Goal: Transaction & Acquisition: Purchase product/service

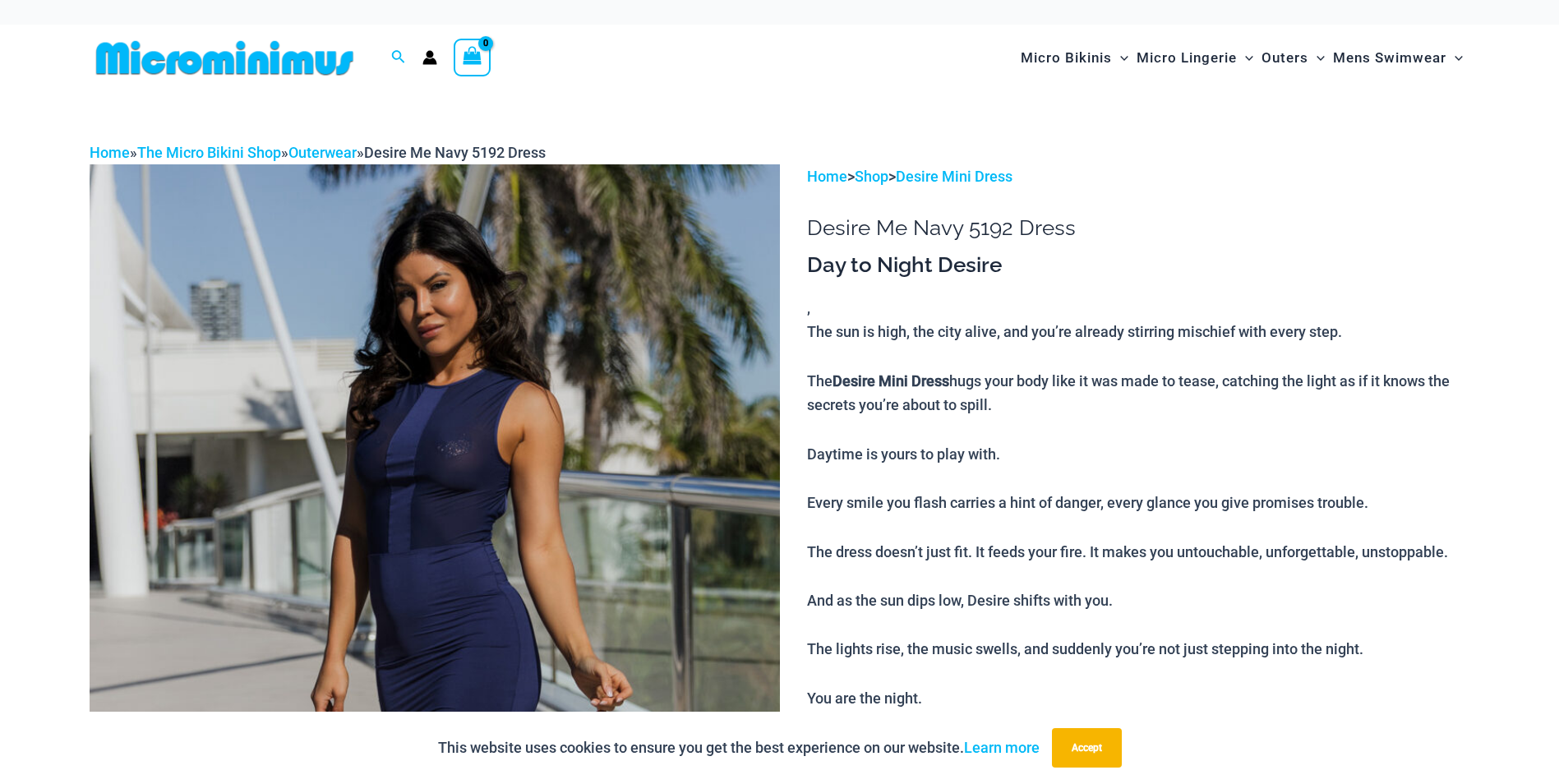
type input "**********"
click at [516, 440] on img at bounding box center [435, 683] width 690 height 1036
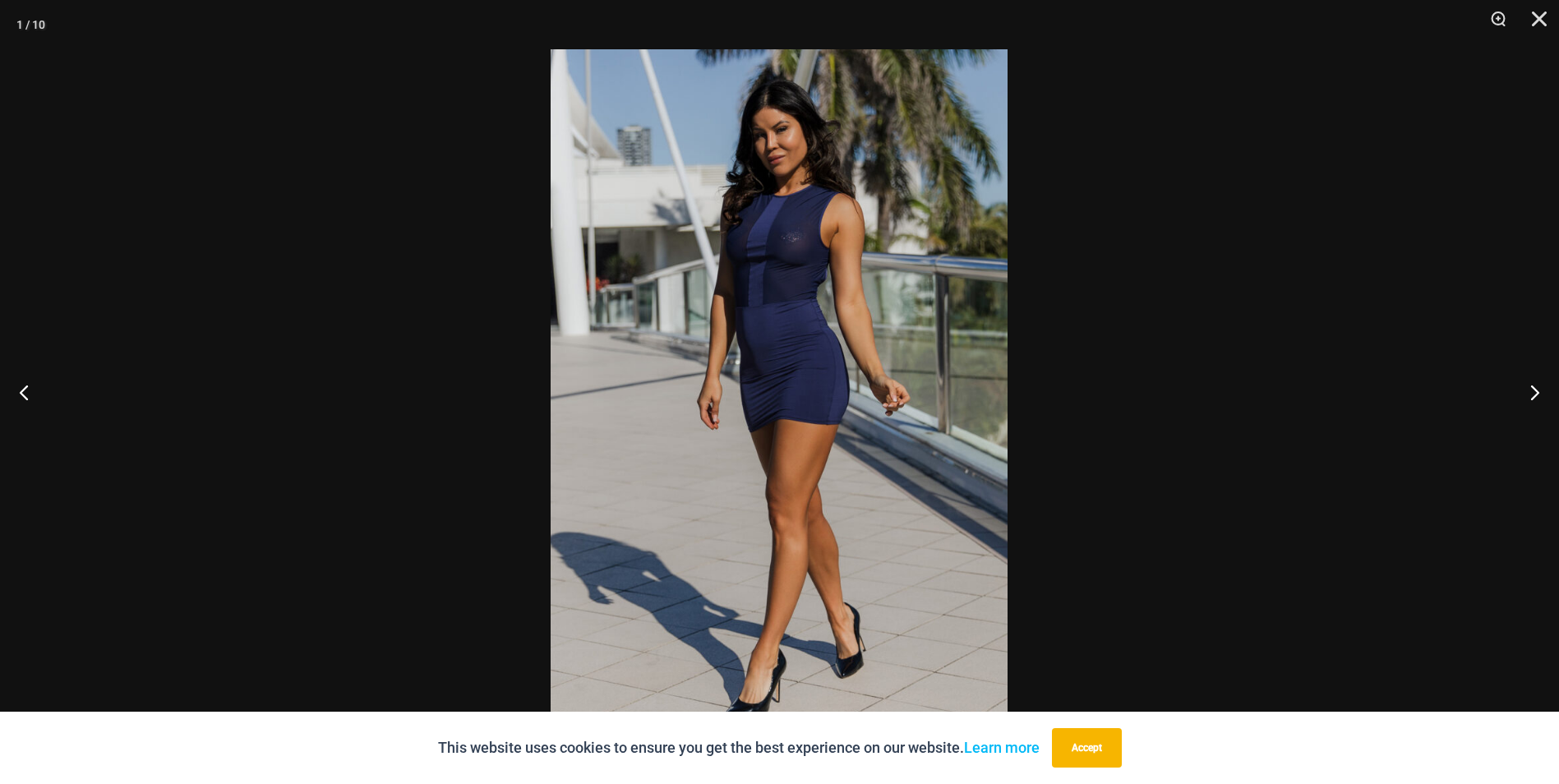
click at [779, 340] on img at bounding box center [779, 391] width 457 height 685
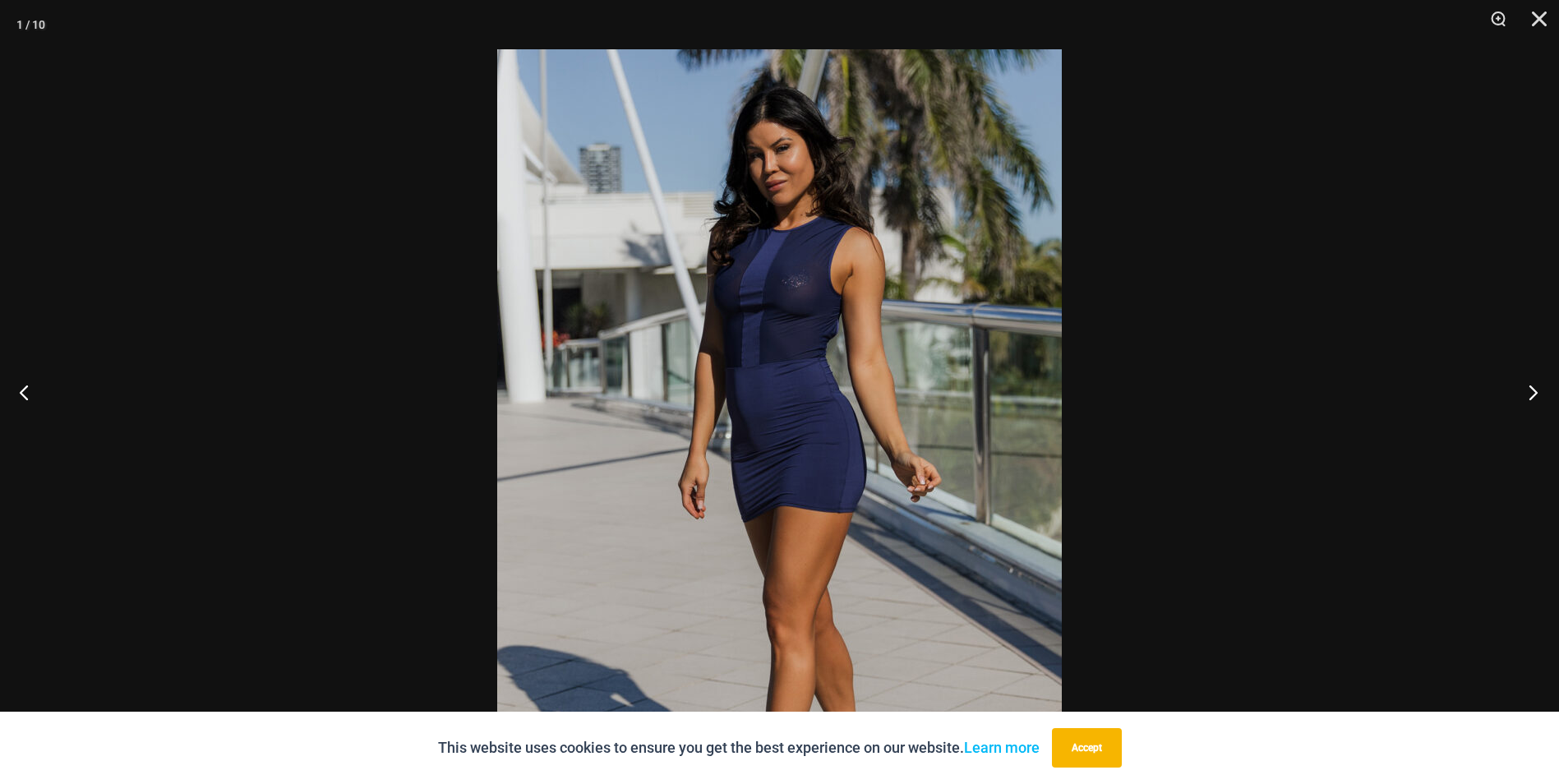
click at [1538, 398] on button "Next" at bounding box center [1528, 392] width 62 height 82
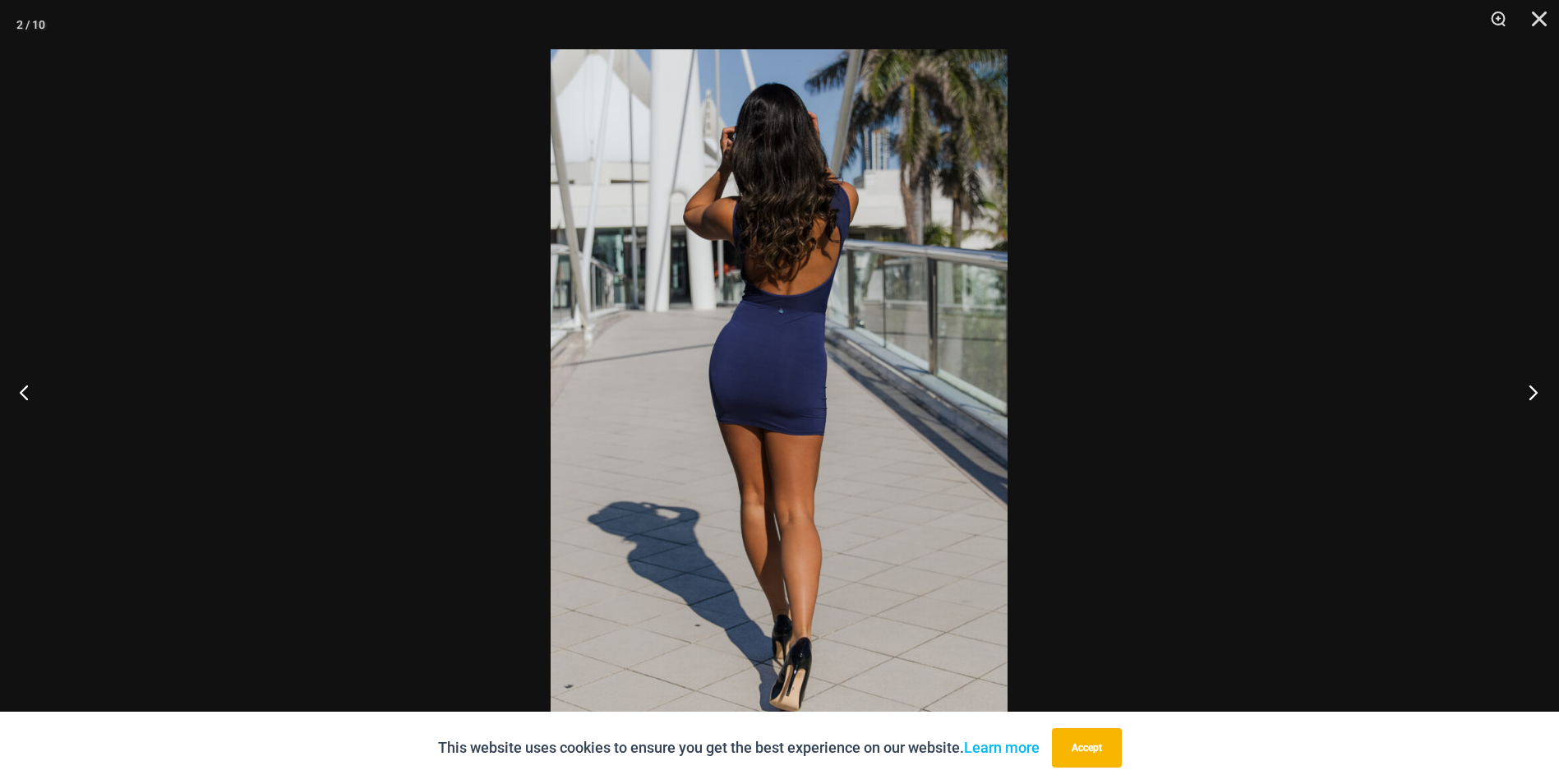
click at [1538, 398] on button "Next" at bounding box center [1528, 392] width 62 height 82
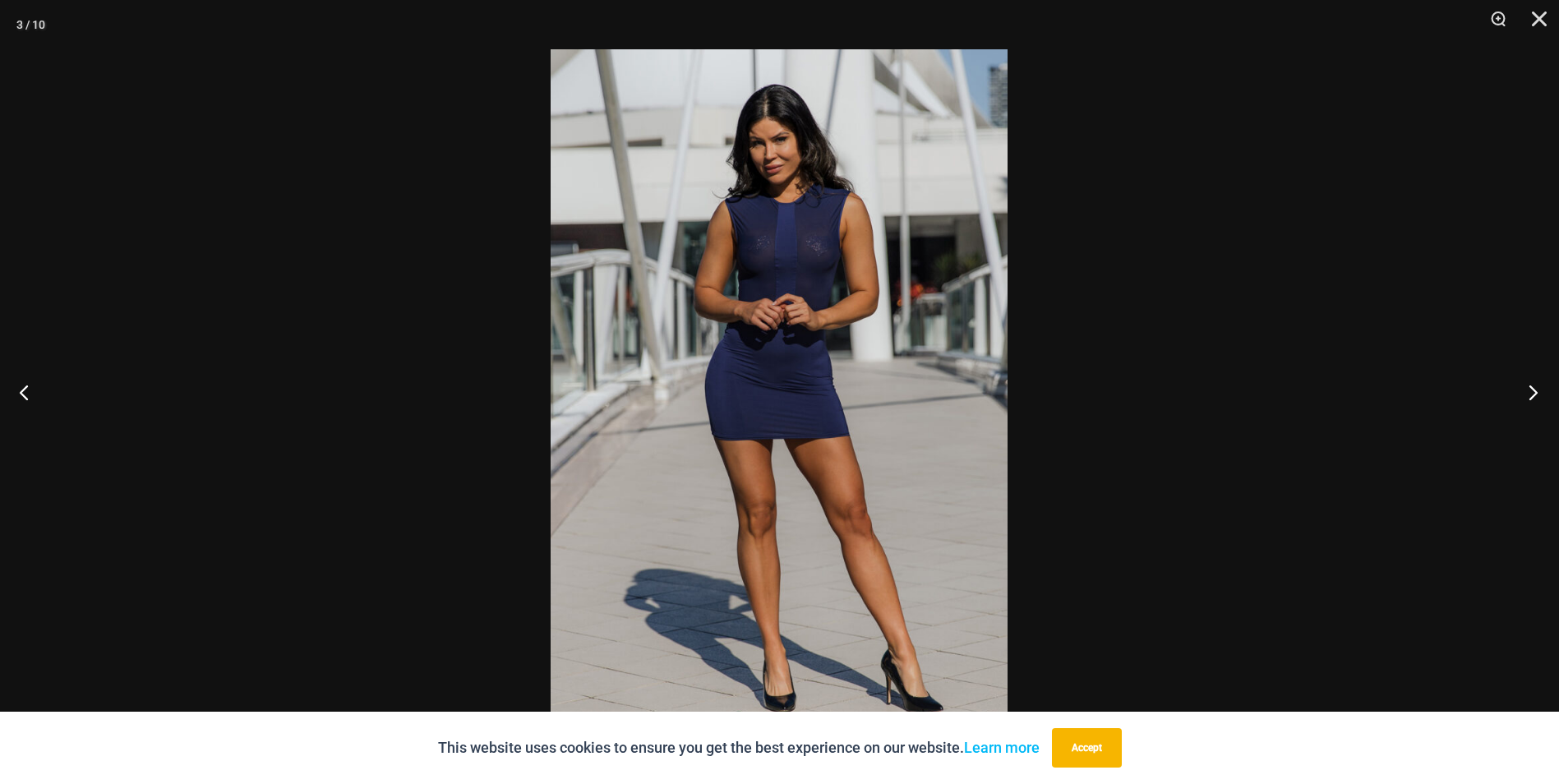
click at [1538, 398] on button "Next" at bounding box center [1528, 392] width 62 height 82
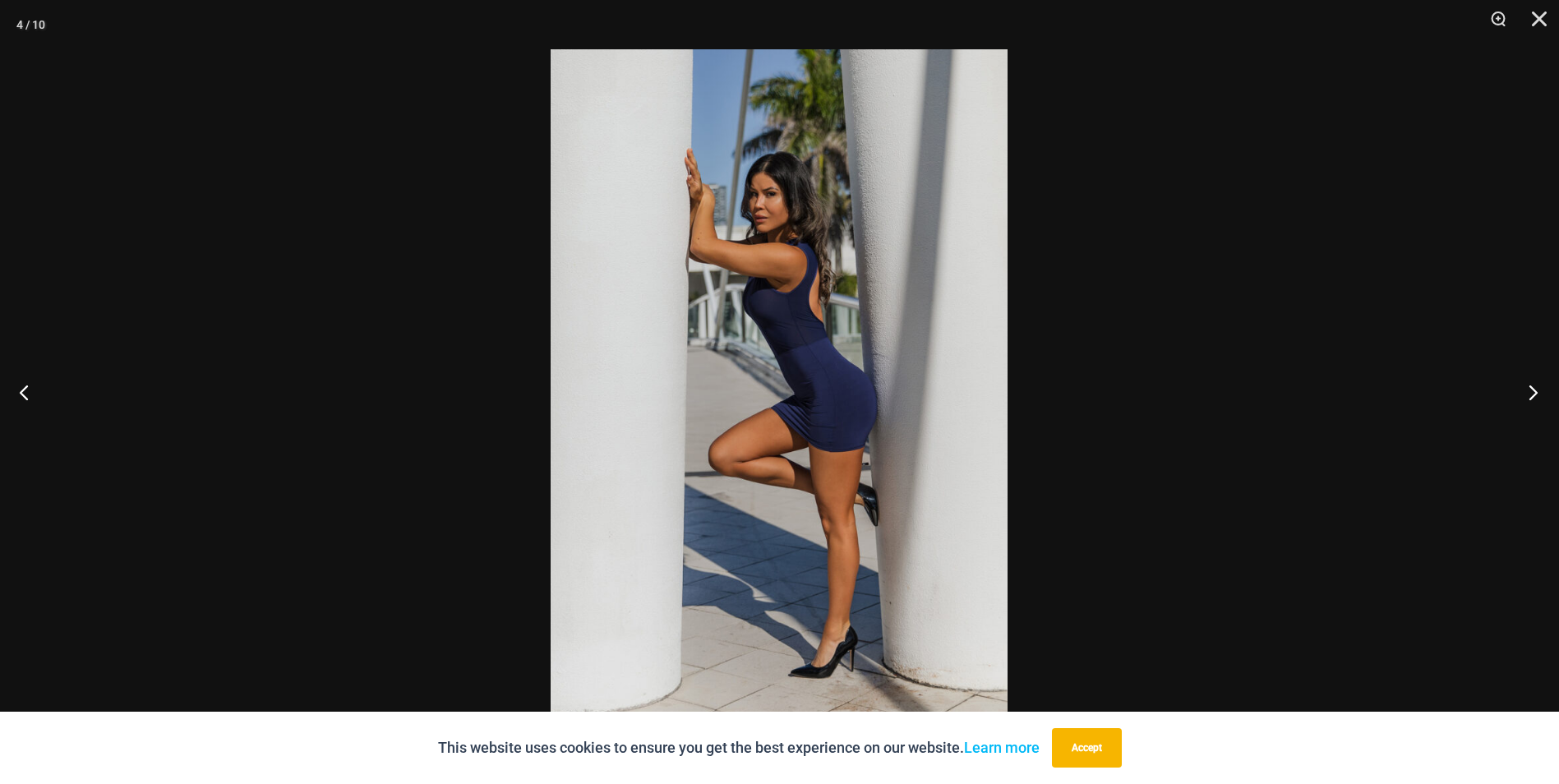
click at [1538, 398] on button "Next" at bounding box center [1528, 392] width 62 height 82
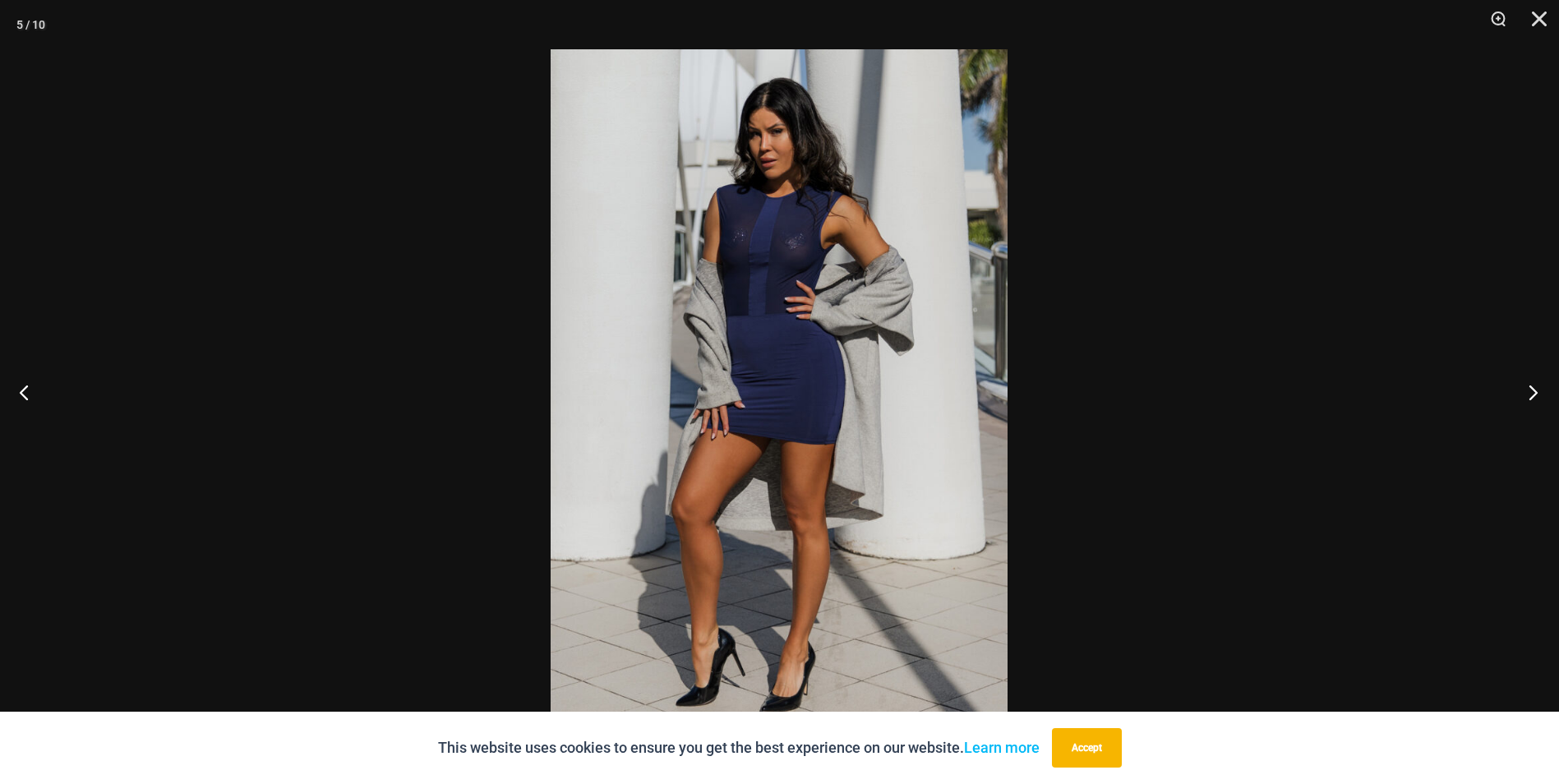
click at [1538, 398] on button "Next" at bounding box center [1528, 392] width 62 height 82
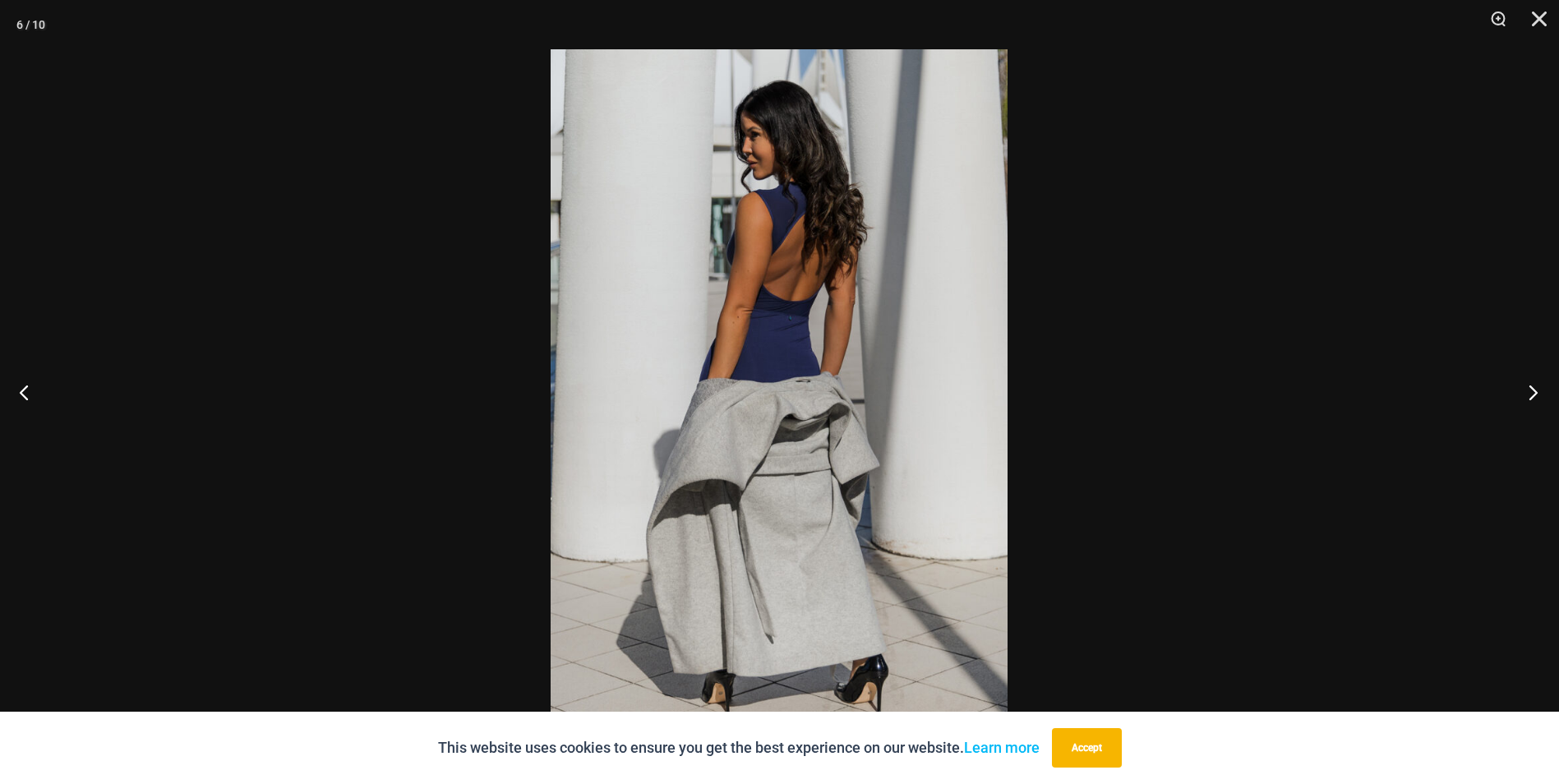
click at [1538, 398] on button "Next" at bounding box center [1528, 392] width 62 height 82
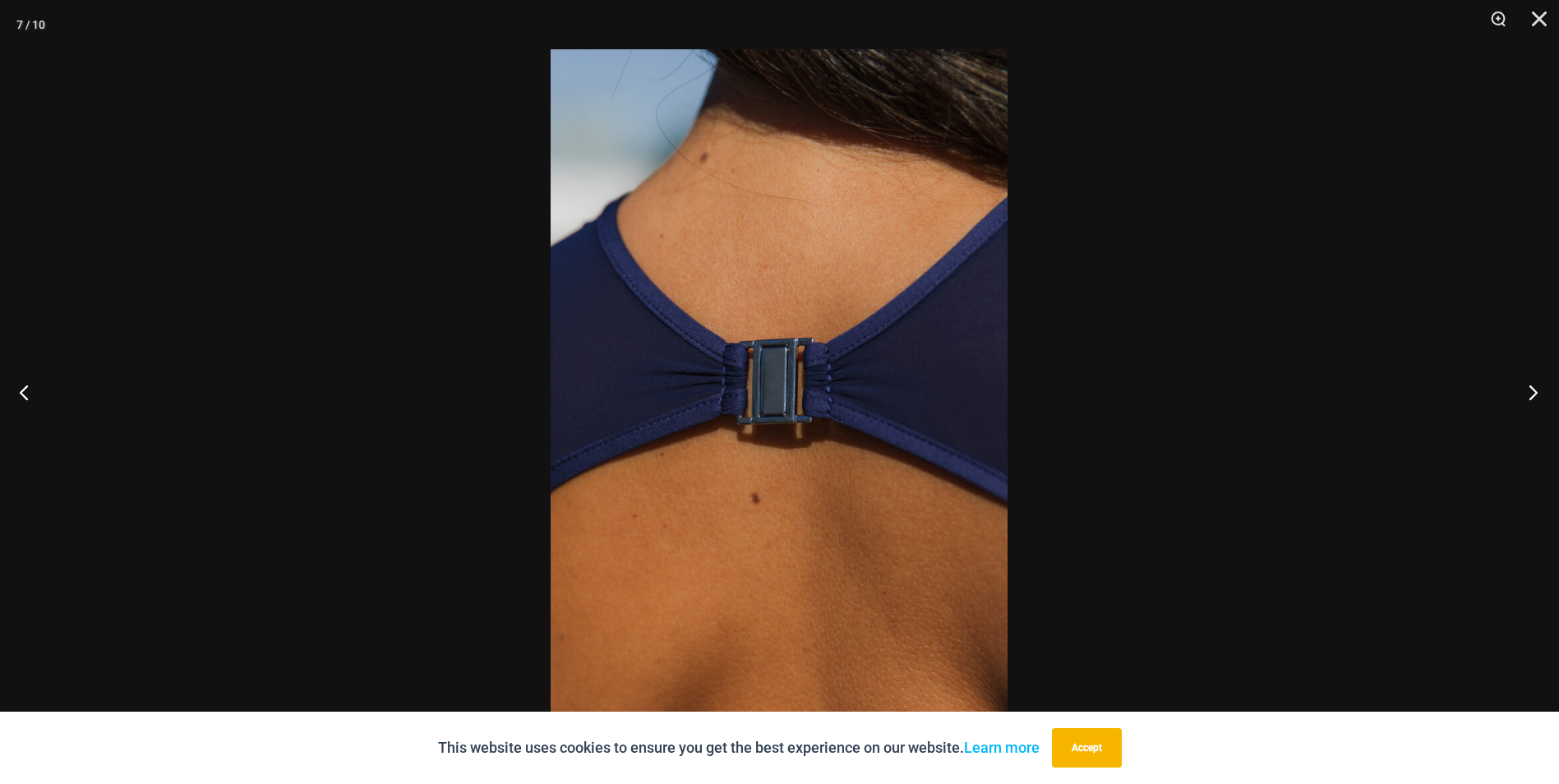
click at [1538, 398] on button "Next" at bounding box center [1528, 392] width 62 height 82
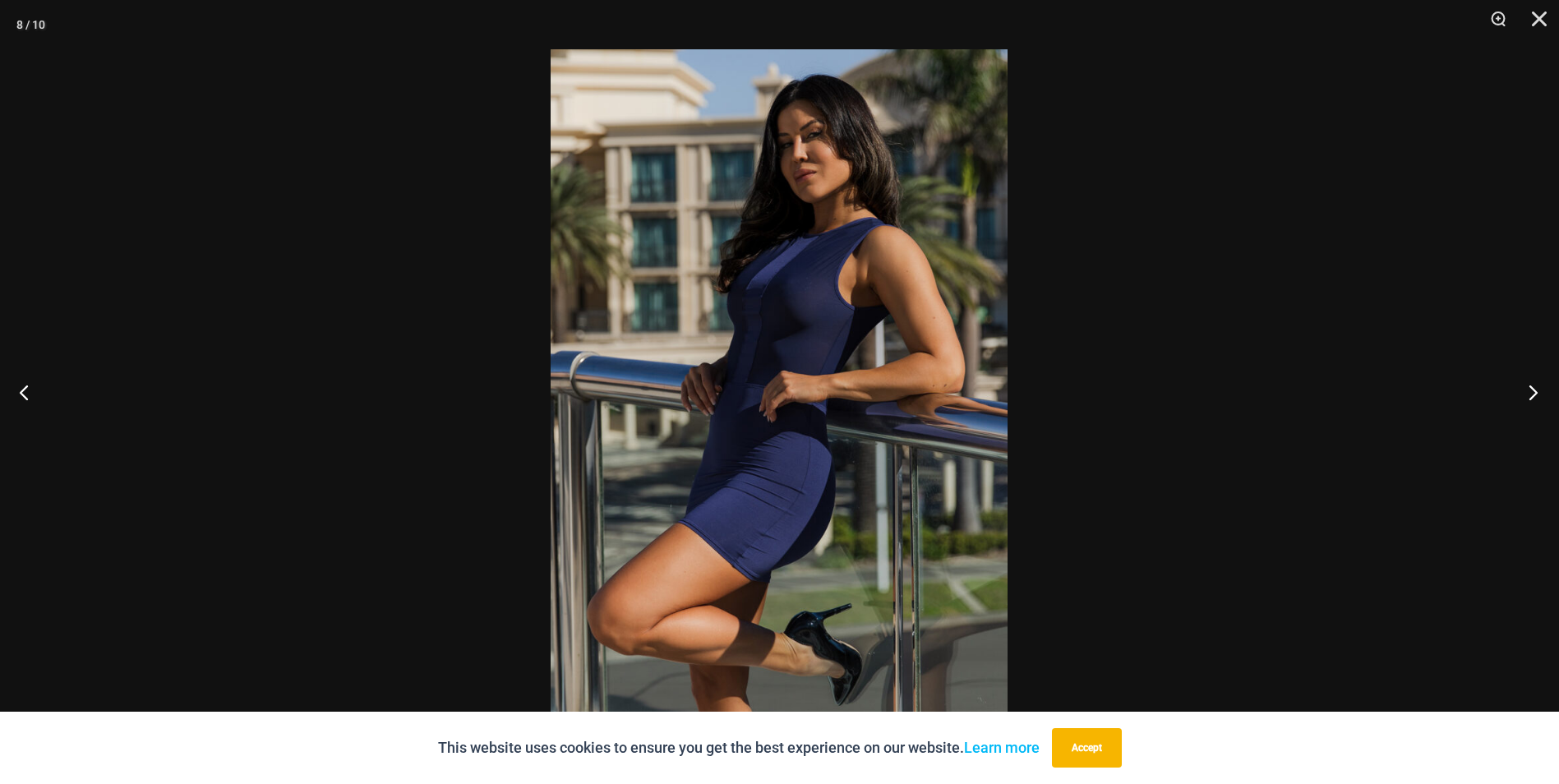
click at [1538, 398] on button "Next" at bounding box center [1528, 392] width 62 height 82
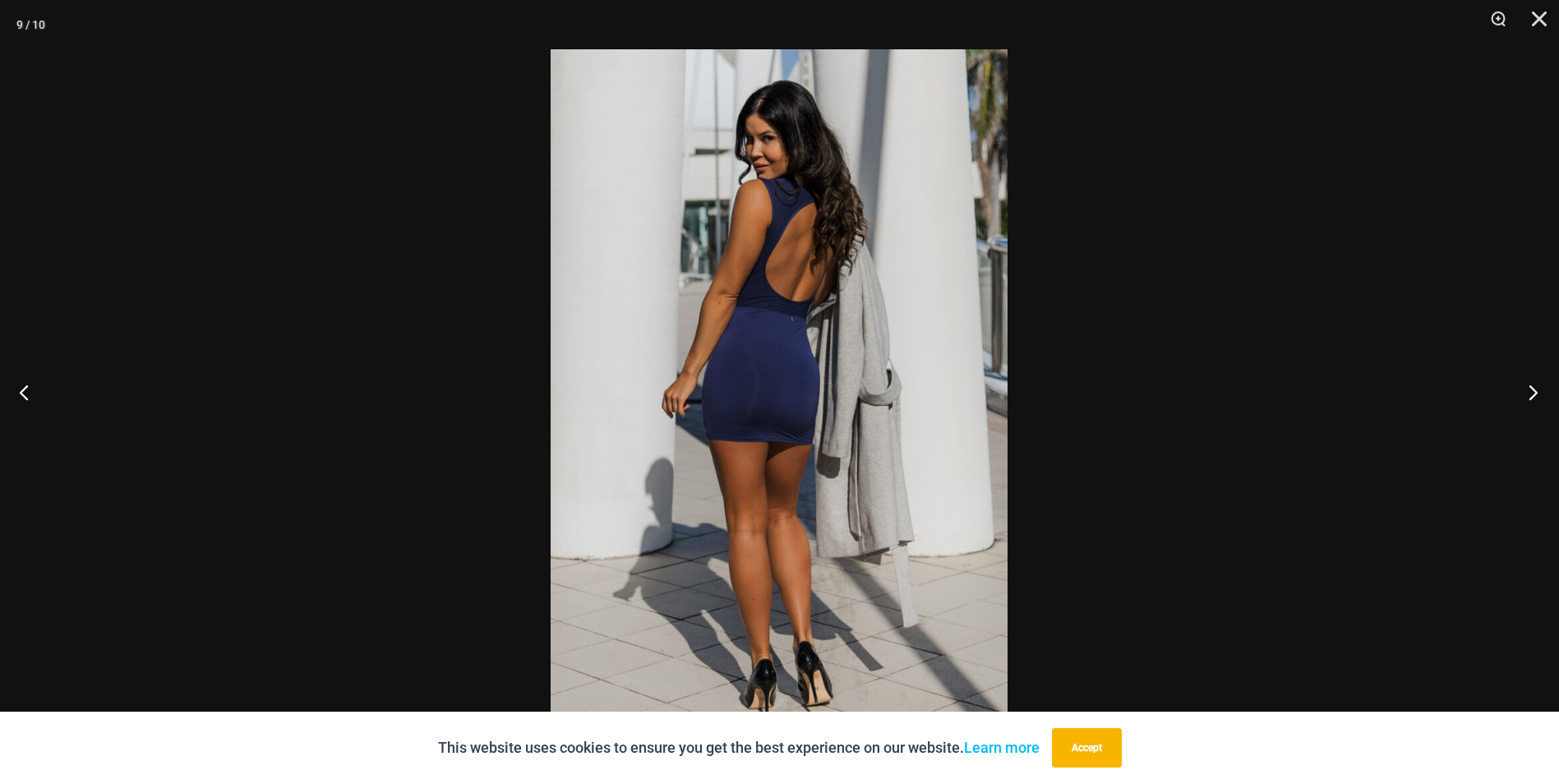
click at [1538, 398] on button "Next" at bounding box center [1528, 392] width 62 height 82
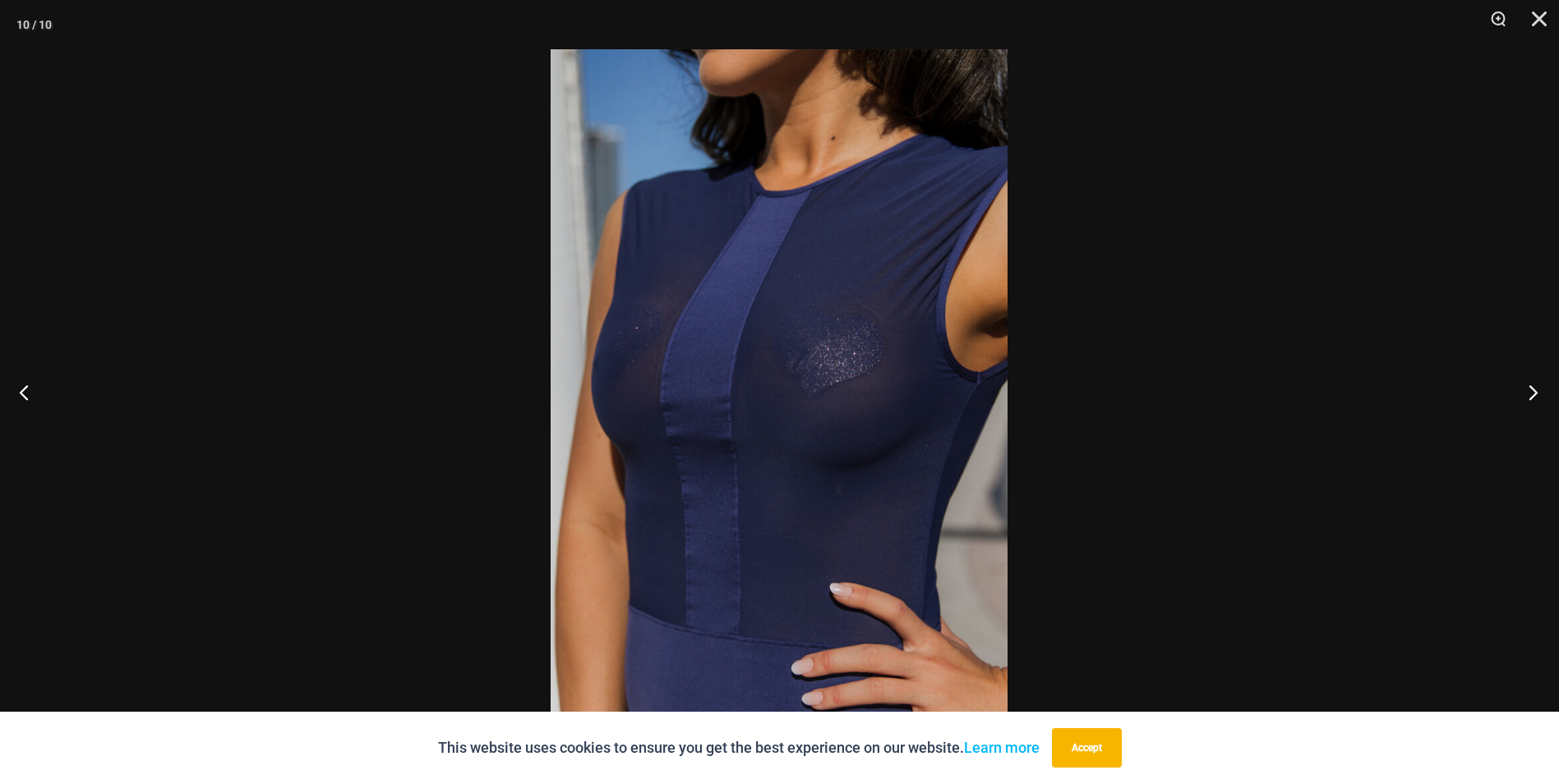
click at [1538, 398] on button "Next" at bounding box center [1528, 392] width 62 height 82
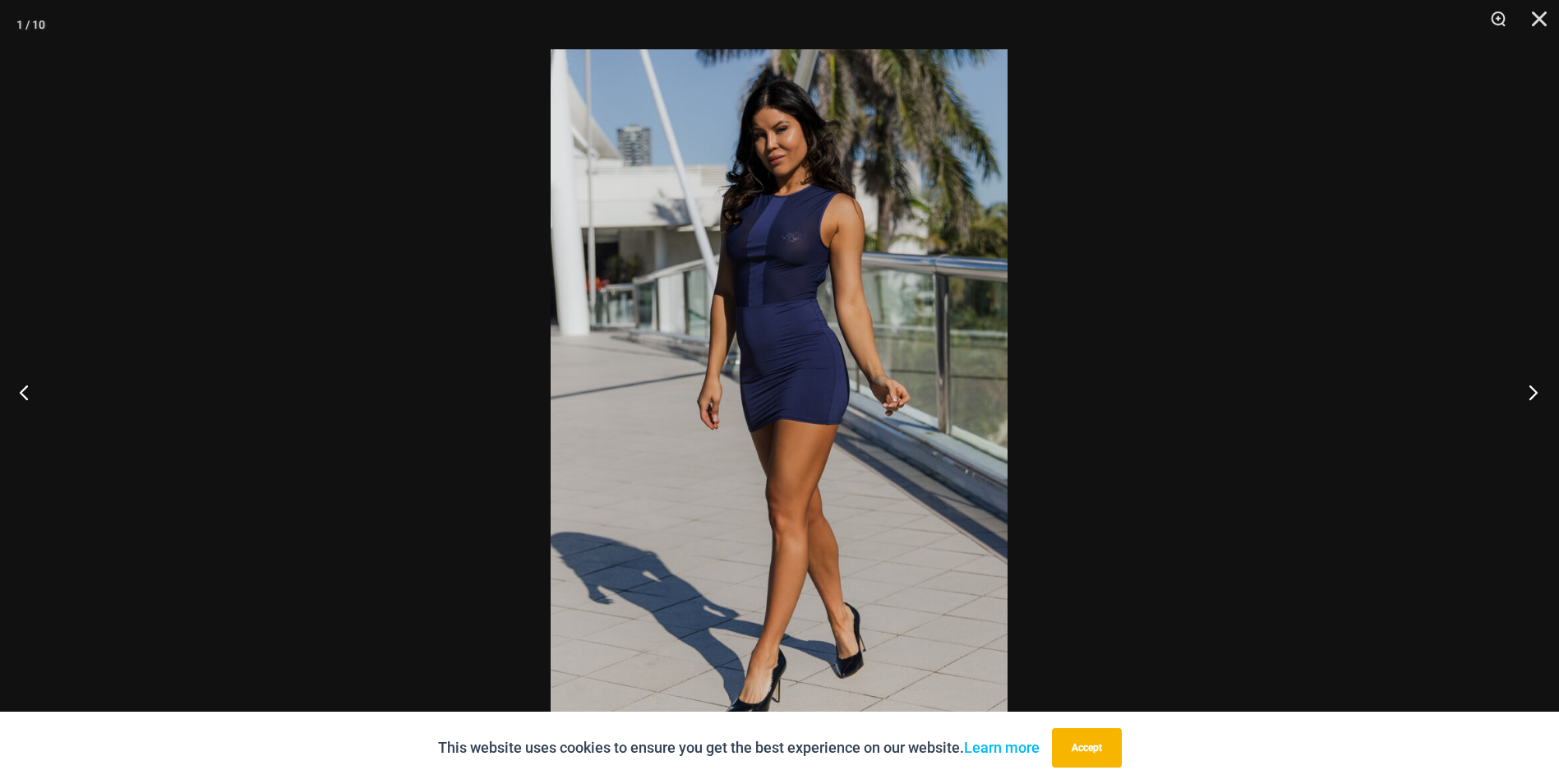
click at [1538, 398] on button "Next" at bounding box center [1528, 392] width 62 height 82
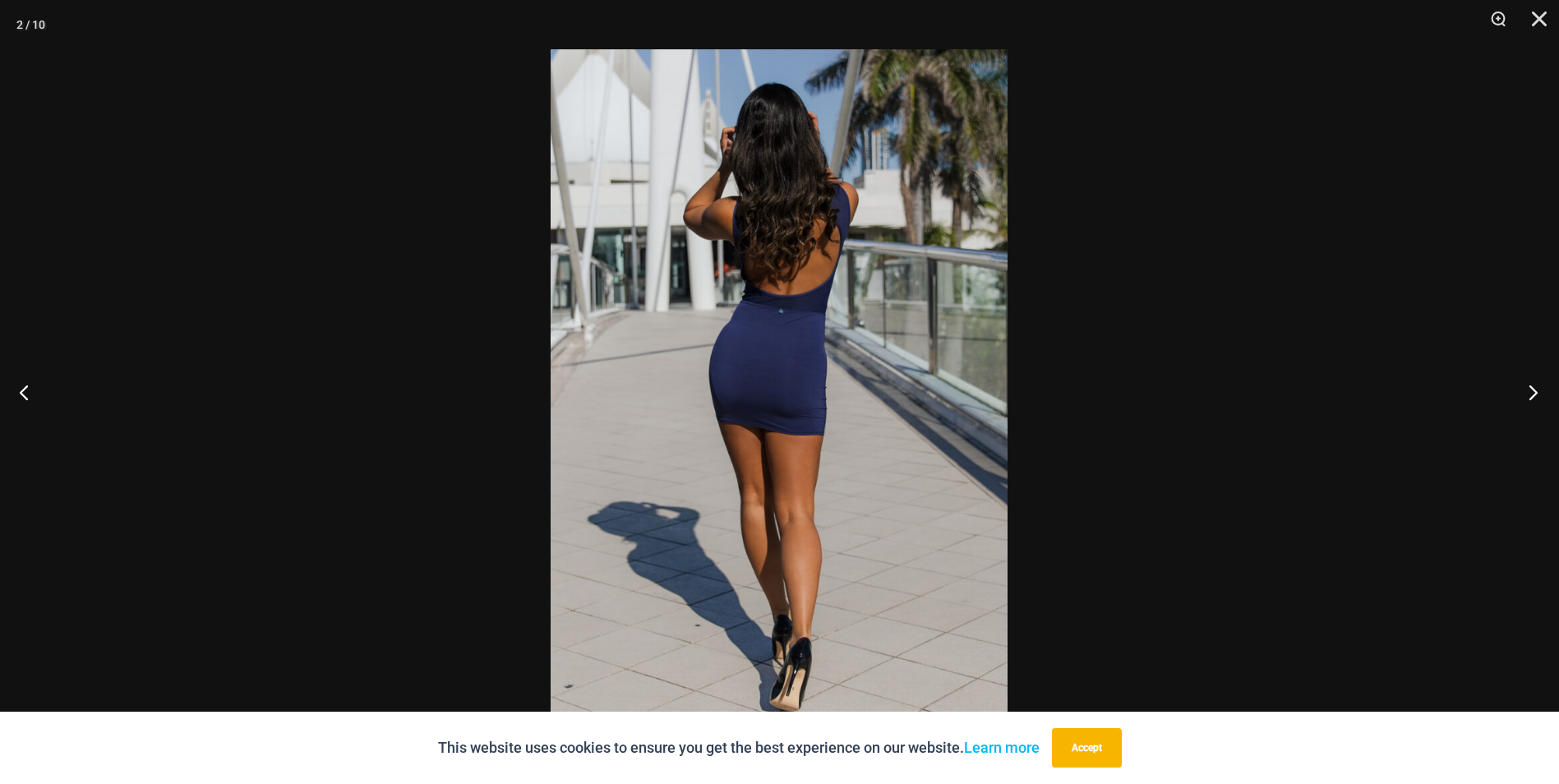
click at [1538, 398] on button "Next" at bounding box center [1528, 392] width 62 height 82
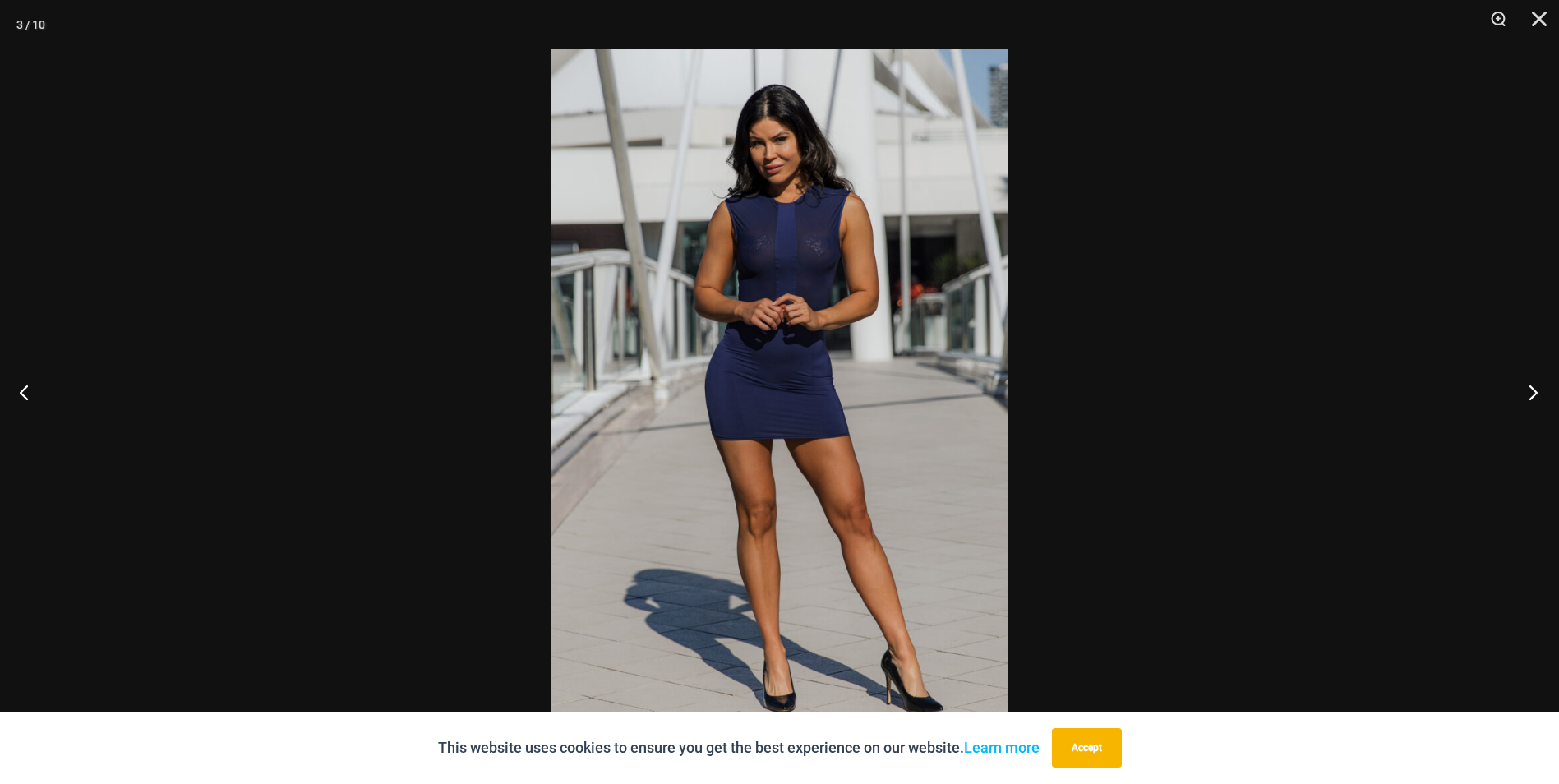
click at [1538, 398] on button "Next" at bounding box center [1528, 392] width 62 height 82
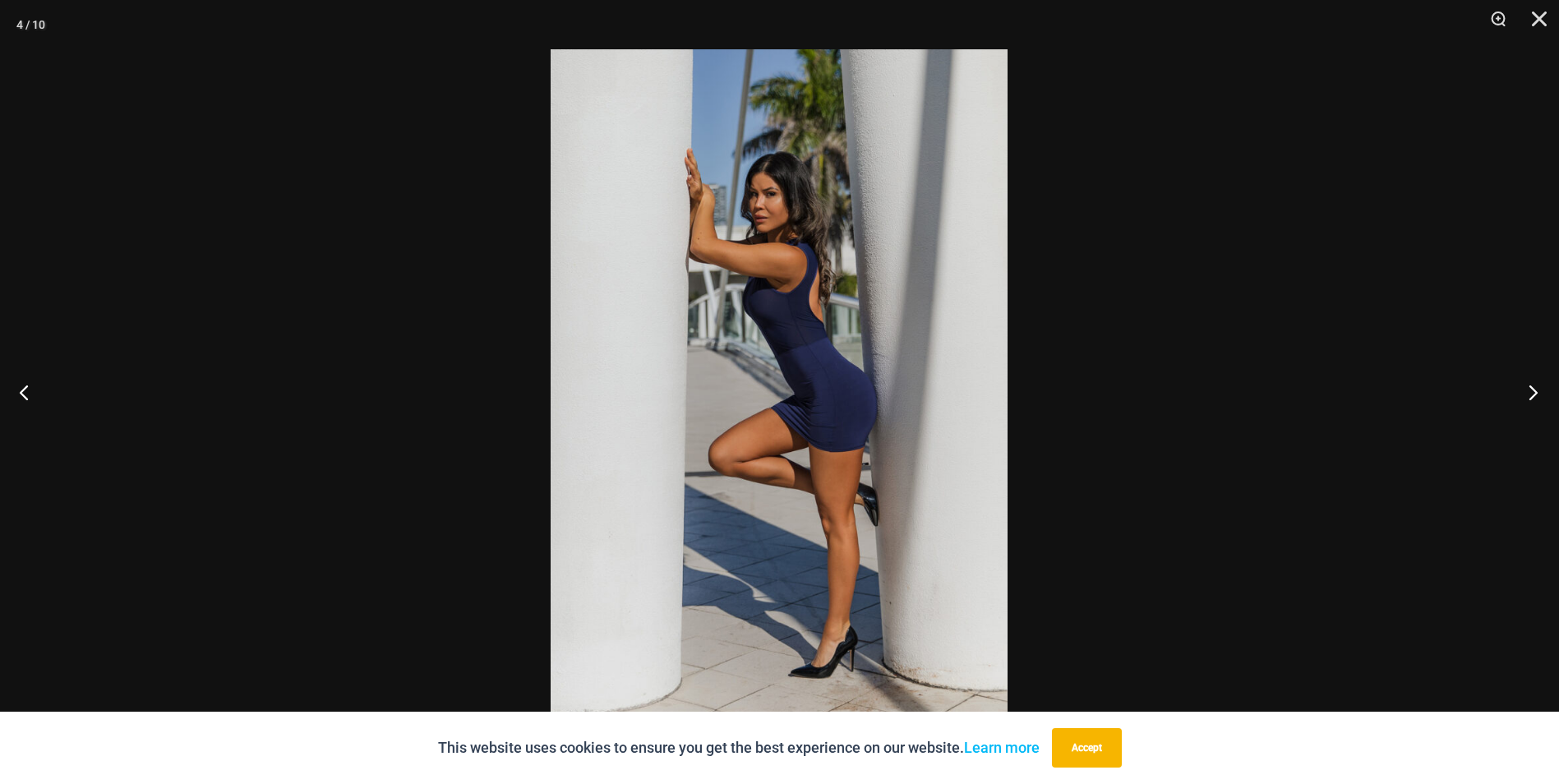
click at [1538, 398] on button "Next" at bounding box center [1528, 392] width 62 height 82
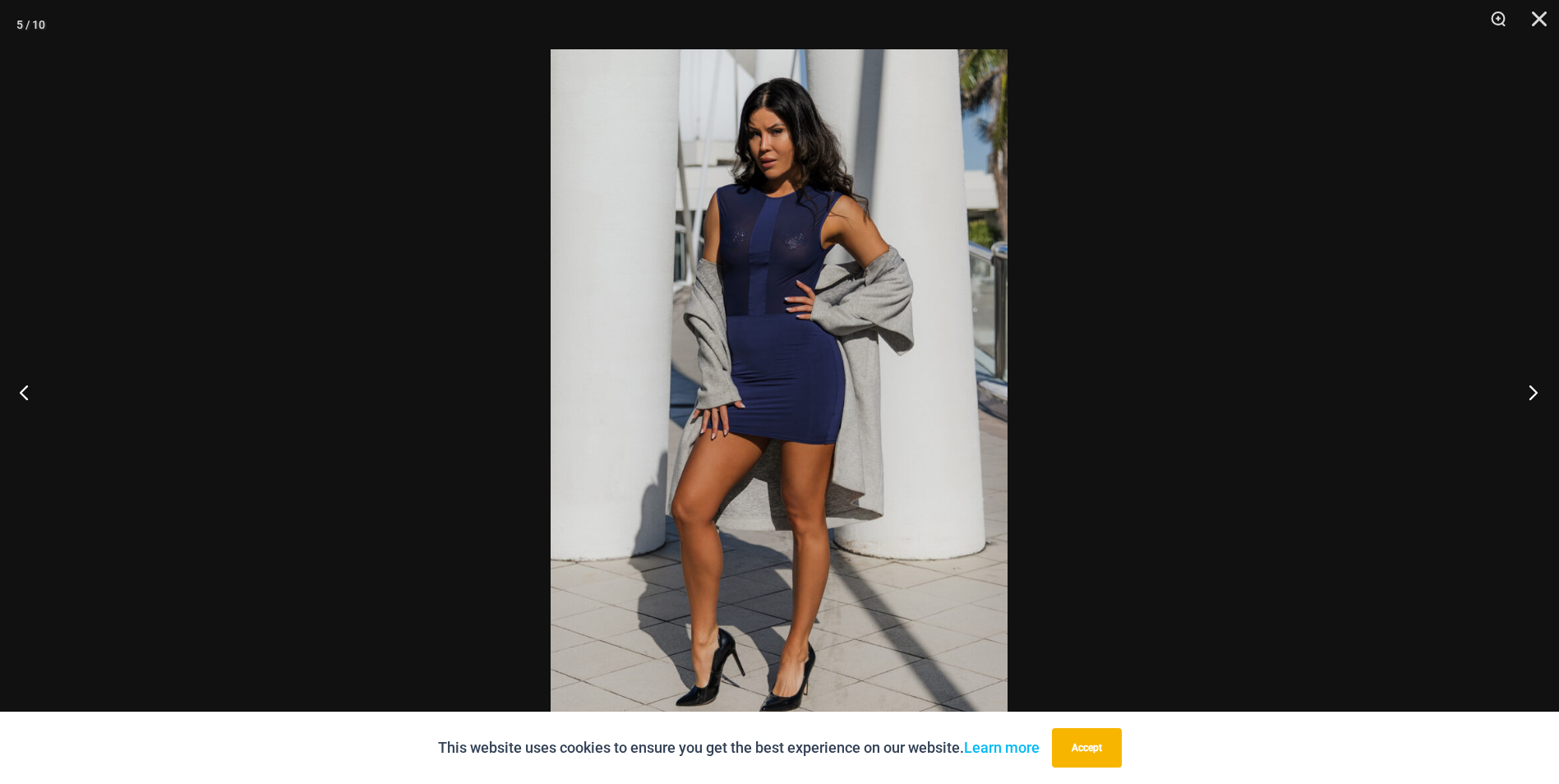
click at [1538, 398] on button "Next" at bounding box center [1528, 392] width 62 height 82
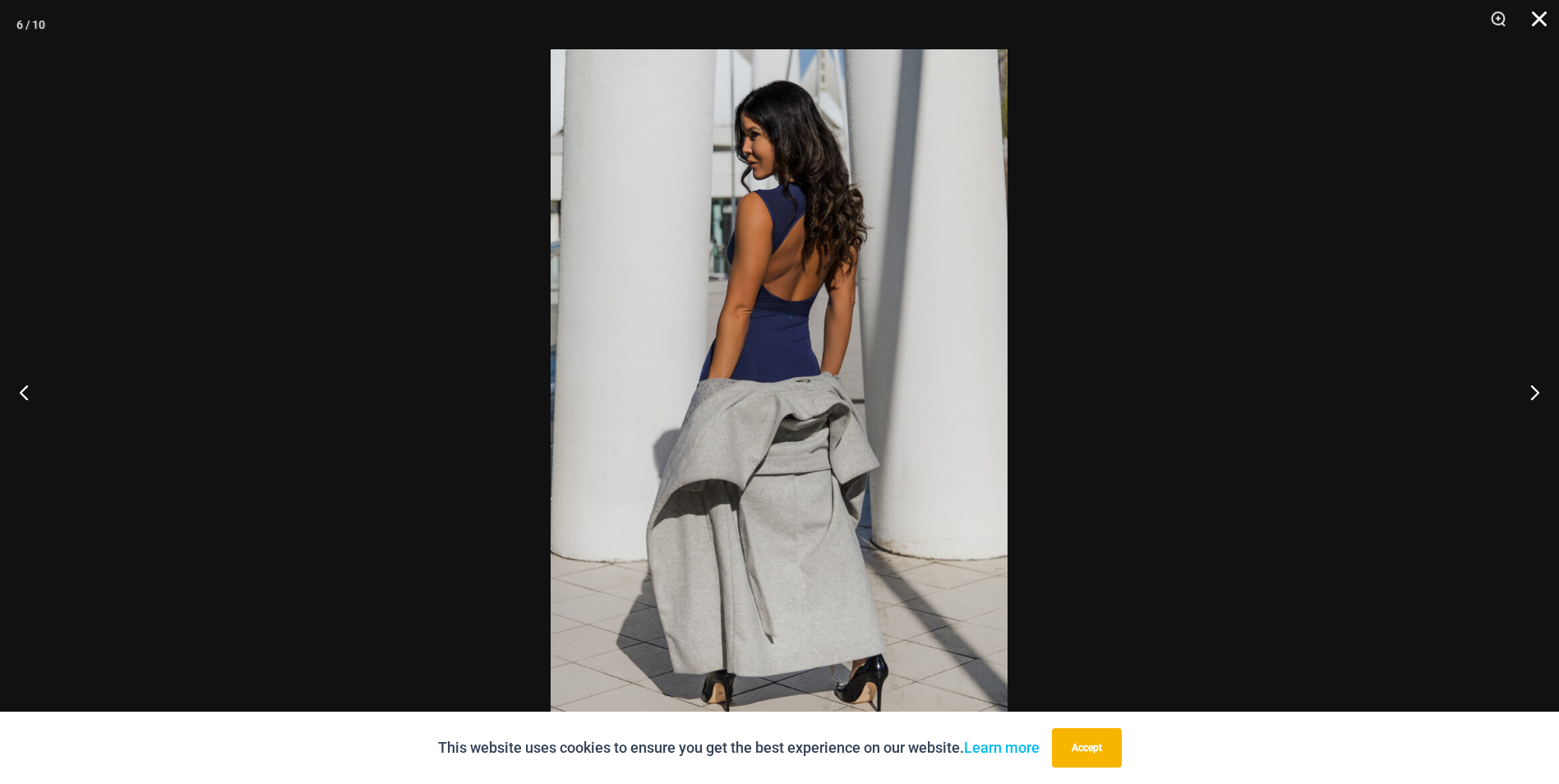
click at [1532, 19] on button "Close" at bounding box center [1533, 24] width 41 height 49
